Goal: Task Accomplishment & Management: Complete application form

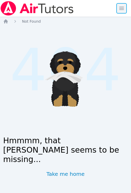
click at [116, 11] on span "button" at bounding box center [120, 8] width 11 height 11
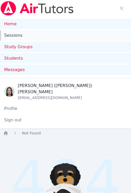
click at [9, 36] on link "Sessions" at bounding box center [65, 35] width 131 height 10
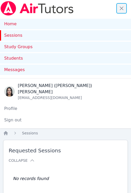
click at [124, 8] on span "button" at bounding box center [120, 8] width 11 height 11
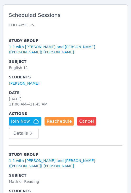
scroll to position [124, 0]
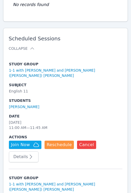
click at [28, 154] on icon "button" at bounding box center [31, 157] width 6 height 6
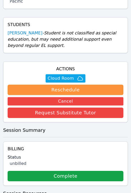
scroll to position [193, 0]
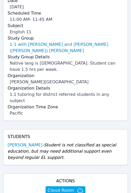
scroll to position [59, 0]
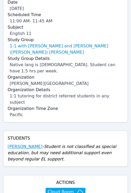
click at [21, 144] on link "[PERSON_NAME]" at bounding box center [25, 147] width 35 height 6
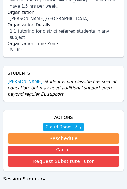
scroll to position [150, 0]
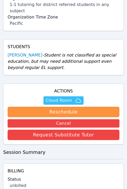
click at [71, 98] on span "Cloud Room" at bounding box center [62, 101] width 35 height 6
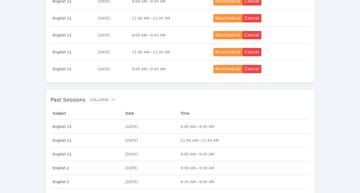
scroll to position [311, 0]
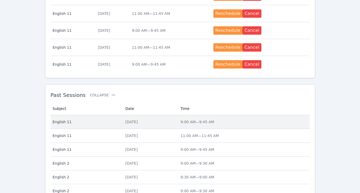
click at [130, 120] on div "[DATE]" at bounding box center [150, 122] width 49 height 5
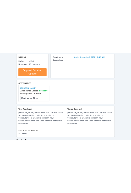
scroll to position [226, 0]
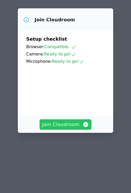
click at [62, 121] on span "Join Cloudroom" at bounding box center [65, 124] width 47 height 7
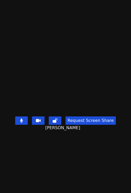
click at [89, 125] on button "Request Screen Share" at bounding box center [90, 121] width 50 height 8
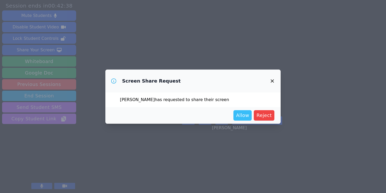
click at [130, 115] on span "Allow" at bounding box center [242, 115] width 13 height 7
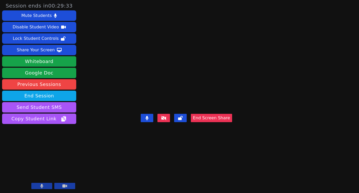
click at [130, 73] on video at bounding box center [186, 86] width 78 height 51
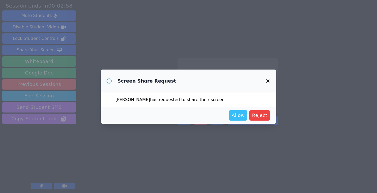
click at [130, 115] on button "Allow" at bounding box center [238, 115] width 18 height 10
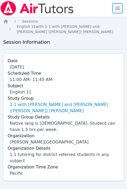
click at [120, 9] on span "button" at bounding box center [116, 8] width 11 height 11
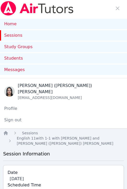
click at [34, 36] on link "Sessions" at bounding box center [63, 35] width 127 height 10
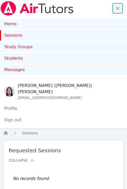
click at [114, 8] on span "button" at bounding box center [116, 8] width 11 height 11
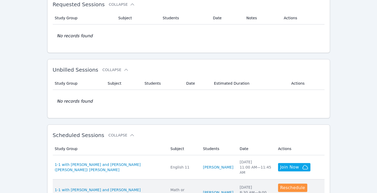
scroll to position [30, 0]
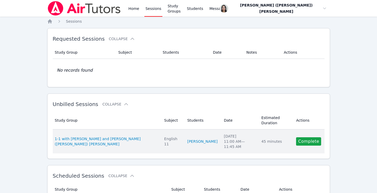
scroll to position [30, 0]
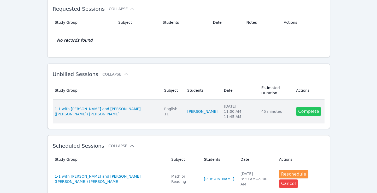
click at [307, 108] on link "Complete" at bounding box center [308, 112] width 25 height 8
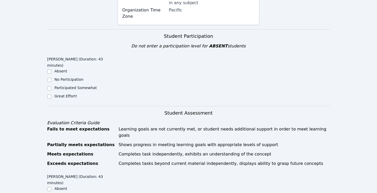
scroll to position [130, 0]
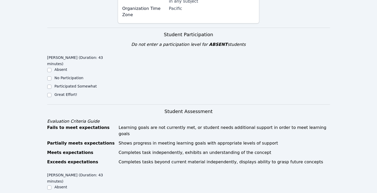
click at [69, 79] on ul "Absent No Participation Participated Somewhat Great Effort!" at bounding box center [82, 82] width 71 height 31
click at [60, 93] on label "Great Effort!" at bounding box center [66, 95] width 23 height 4
click at [51, 93] on input "Great Effort!" at bounding box center [49, 95] width 4 height 4
checkbox input "true"
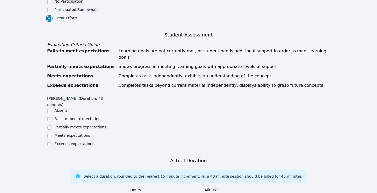
scroll to position [234, 0]
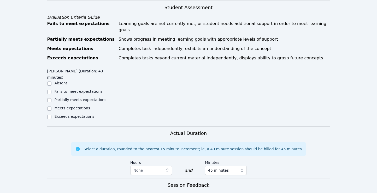
click at [69, 106] on label "Meets expectations" at bounding box center [73, 108] width 36 height 4
click at [51, 107] on input "Meets expectations" at bounding box center [49, 109] width 4 height 4
checkbox input "true"
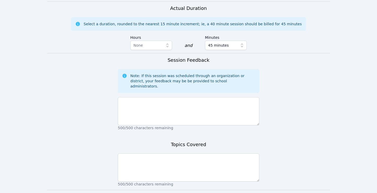
scroll to position [362, 0]
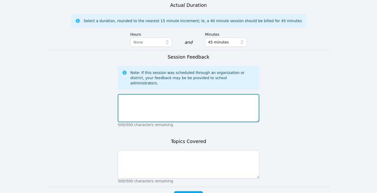
click at [171, 94] on textarea at bounding box center [188, 108] width 141 height 28
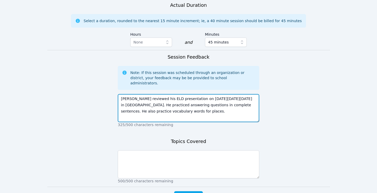
click at [165, 94] on textarea "[PERSON_NAME] reviewed his ELD presentation on [DATE][DATE][DATE] in [GEOGRAPHI…" at bounding box center [188, 108] width 141 height 28
type textarea "[PERSON_NAME] reviewed his ELD presentation on [DATE][DATE][DATE] in [GEOGRAPHI…"
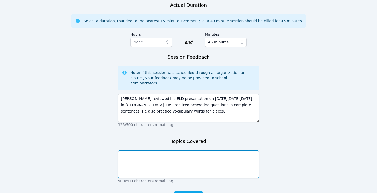
click at [162, 151] on textarea at bounding box center [188, 165] width 141 height 28
paste textarea "[PERSON_NAME] reviewed his ELD presentation on [DATE][DATE][DATE] in [GEOGRAPHI…"
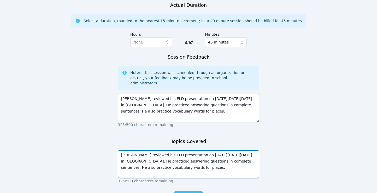
type textarea "[PERSON_NAME] reviewed his ELD presentation on [DATE][DATE][DATE] in [GEOGRAPHI…"
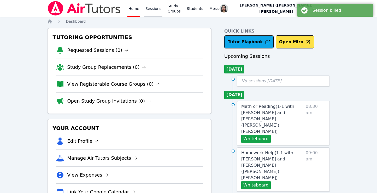
click at [147, 9] on link "Sessions" at bounding box center [153, 8] width 18 height 17
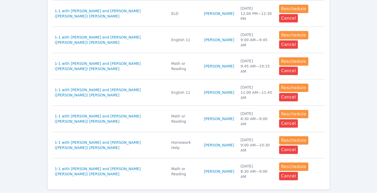
scroll to position [314, 0]
